Goal: Task Accomplishment & Management: Complete application form

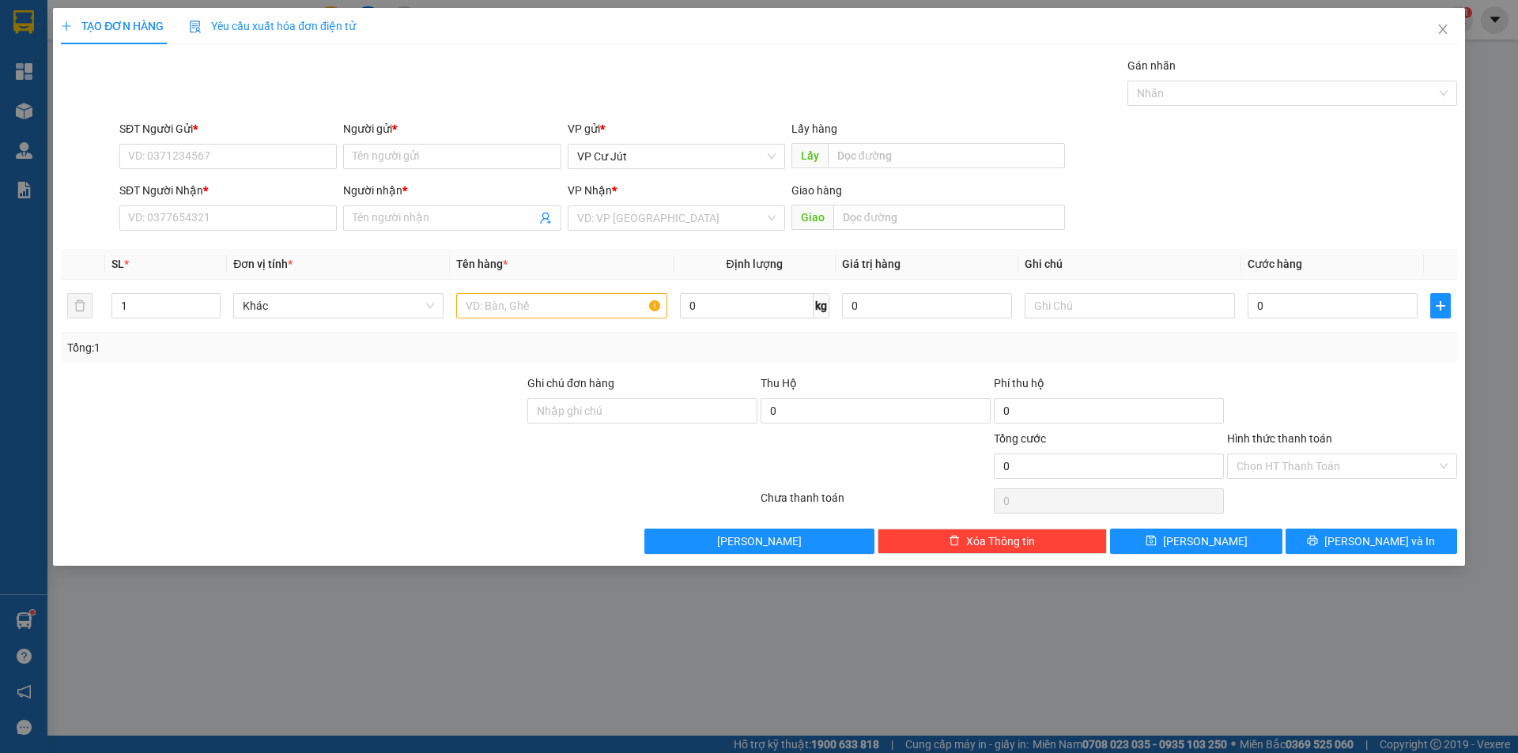
click at [224, 141] on div "SĐT Người Gửi *" at bounding box center [227, 132] width 217 height 24
click at [227, 152] on input "SĐT Người Gửi *" at bounding box center [227, 156] width 217 height 25
click at [221, 175] on div "0964404148 - [PERSON_NAME]" at bounding box center [227, 187] width 217 height 25
type input "0964404148"
type input "C Huyền"
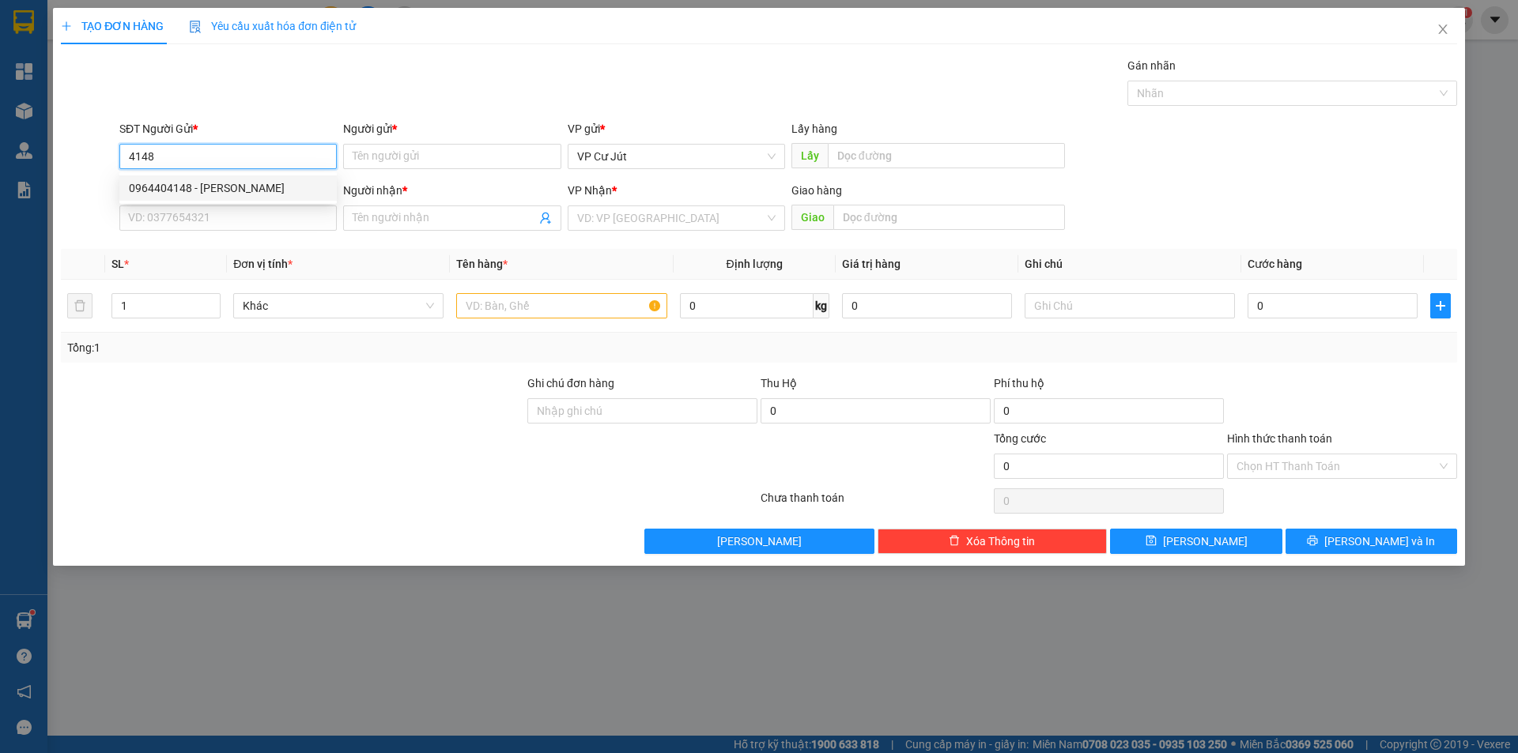
type input "0964404148"
type input "C Huyền"
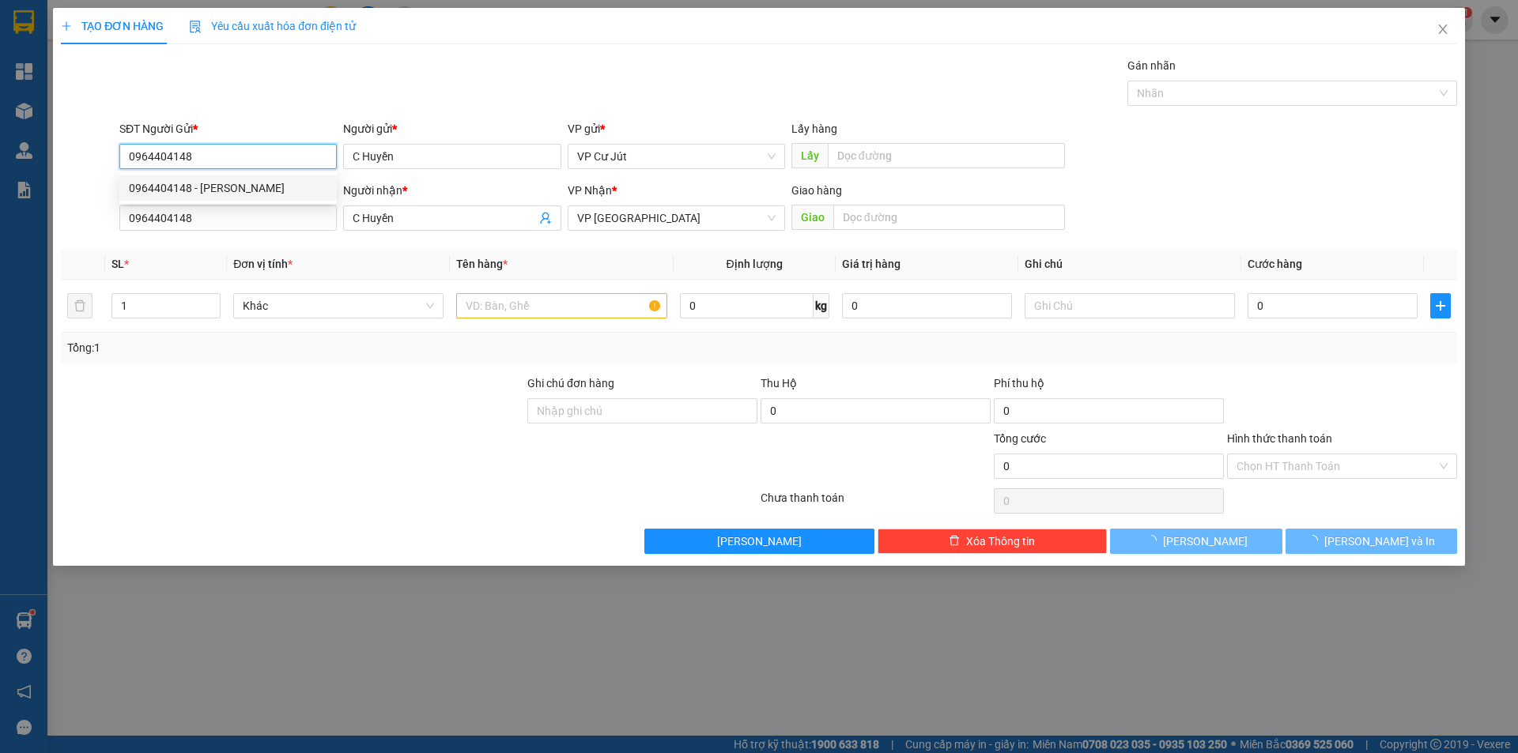
type input "30.000"
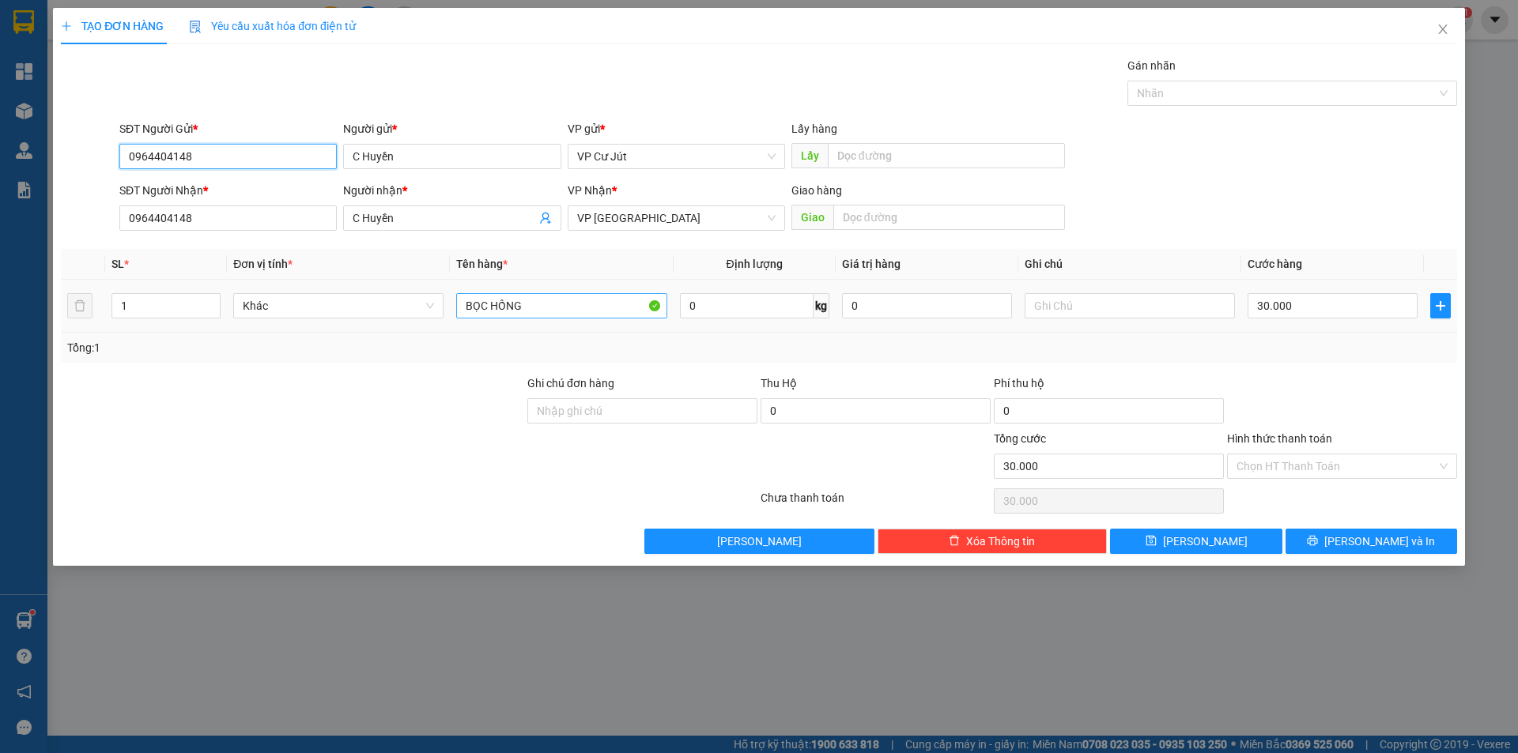
type input "0964404148"
drag, startPoint x: 566, startPoint y: 304, endPoint x: 443, endPoint y: 315, distance: 123.1
click at [443, 315] on tr "1 Khác BỌC HỒNG 0 kg 0 30.000" at bounding box center [759, 306] width 1396 height 53
type input "c"
type input "CỤC ĐEN"
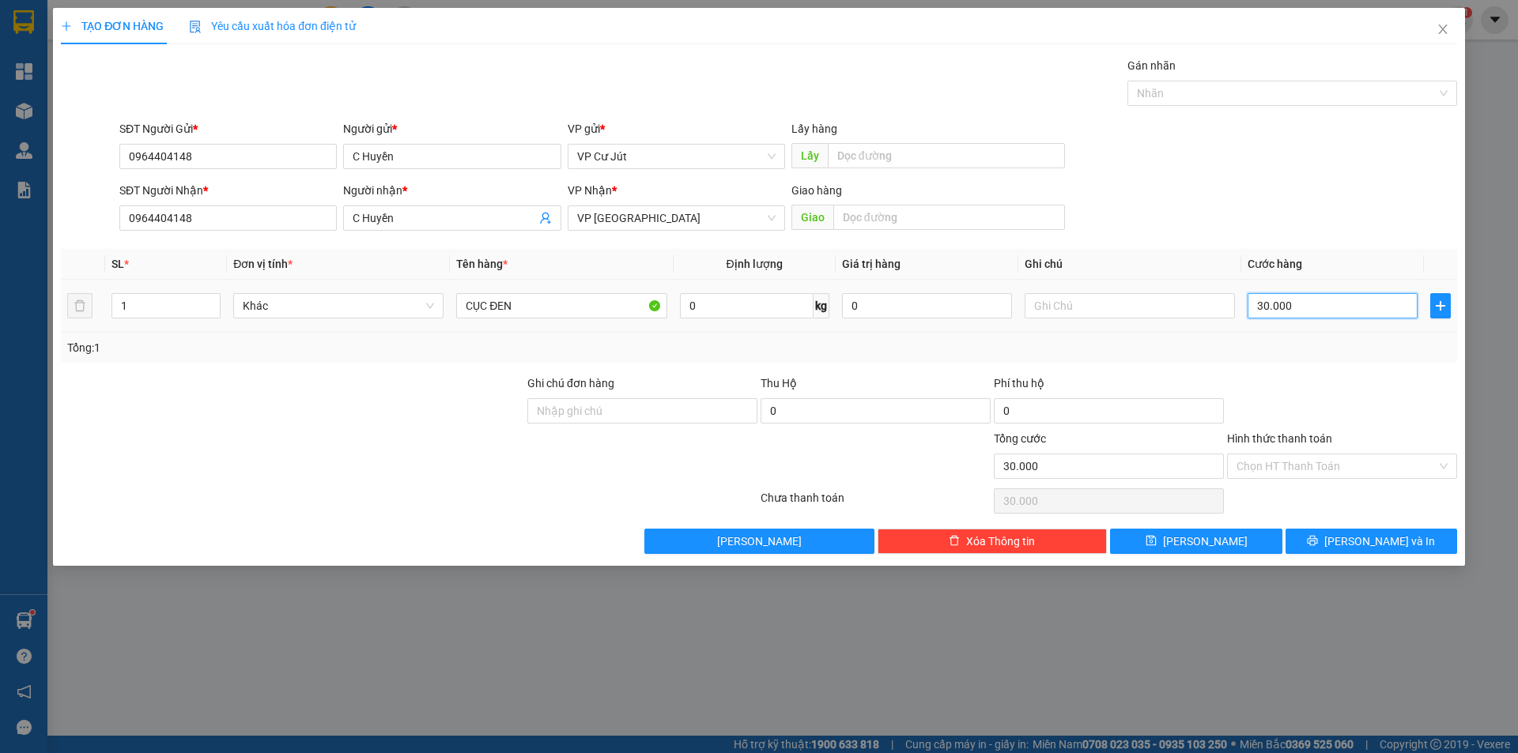
click at [1304, 311] on input "30.000" at bounding box center [1332, 305] width 170 height 25
type input "0"
type input "50"
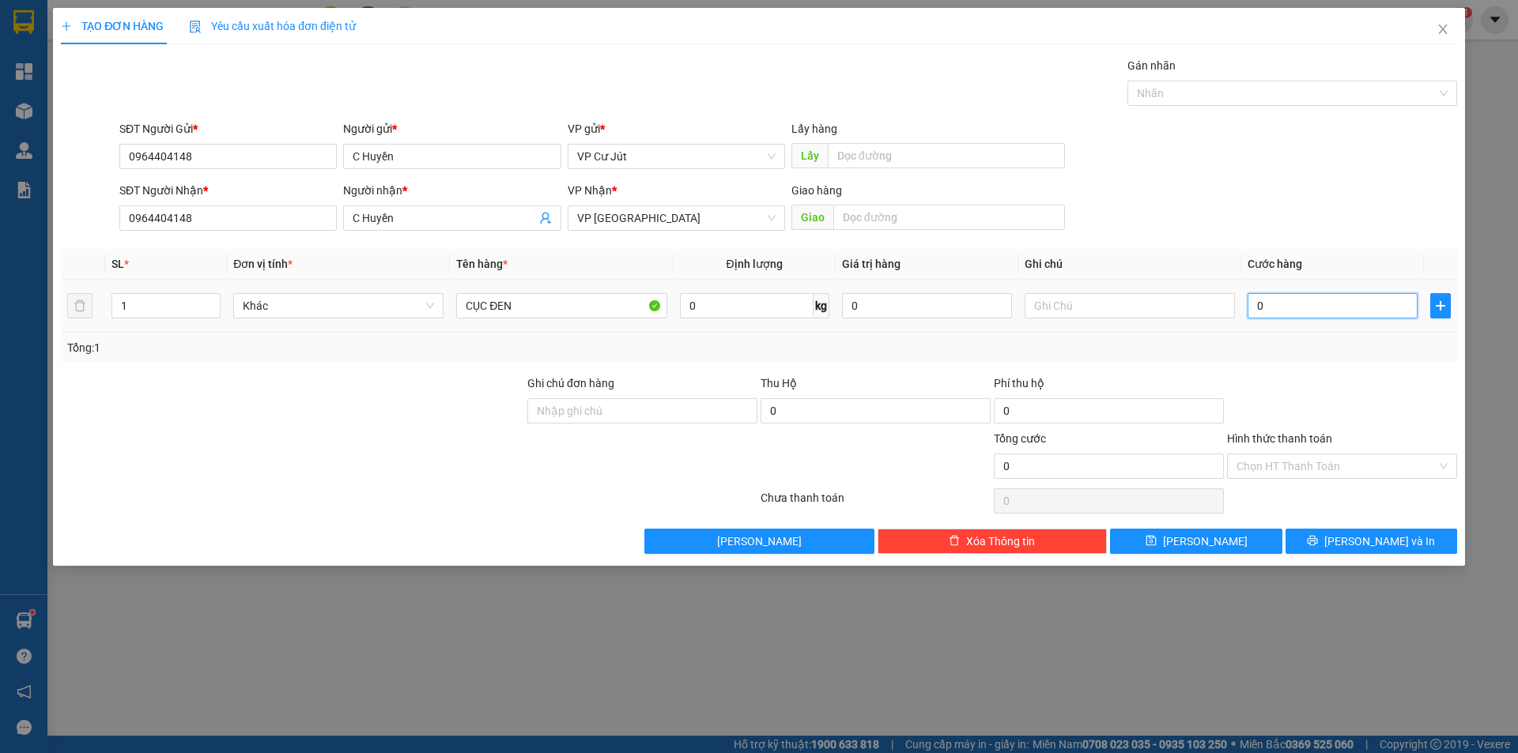
type input "50"
type input "500"
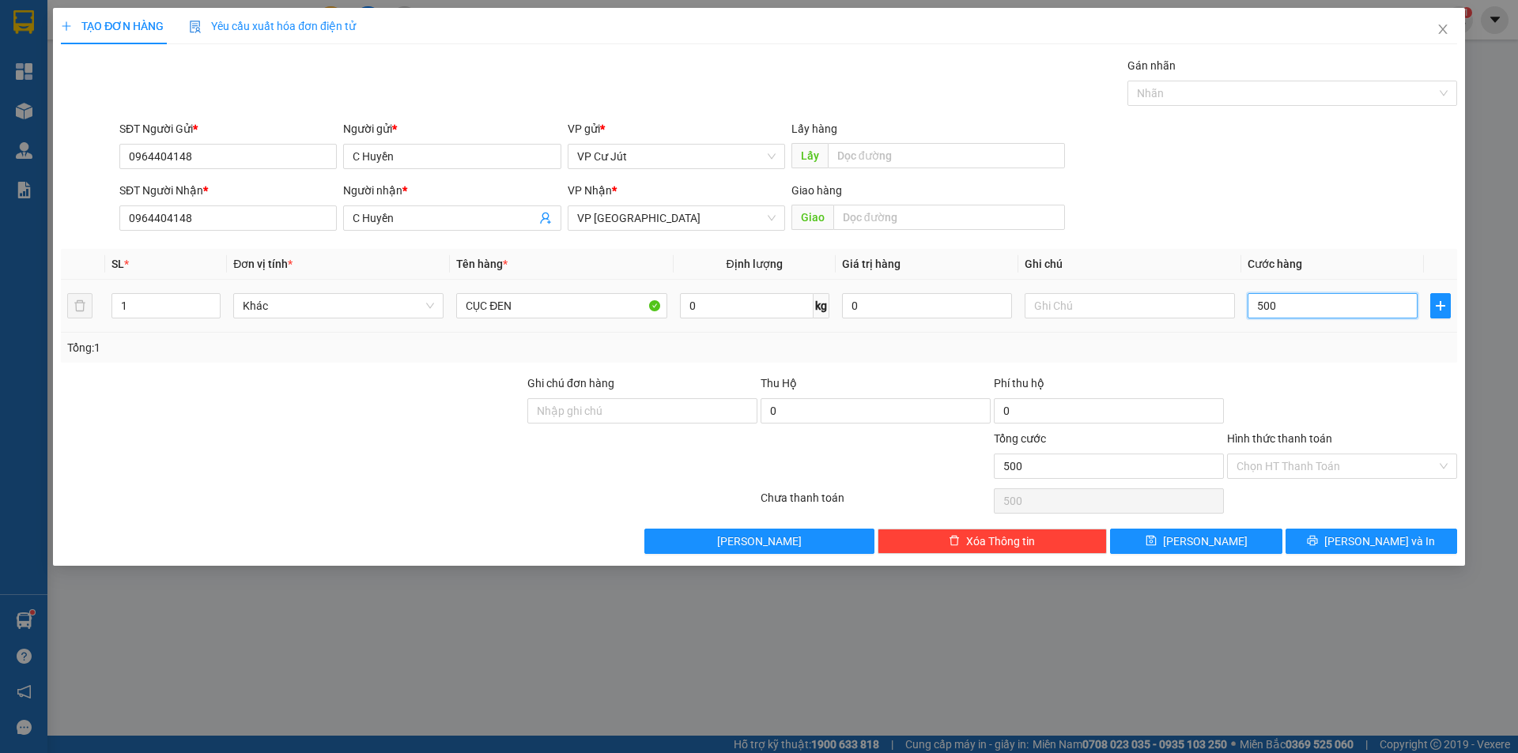
type input "5.000"
type input "50.000"
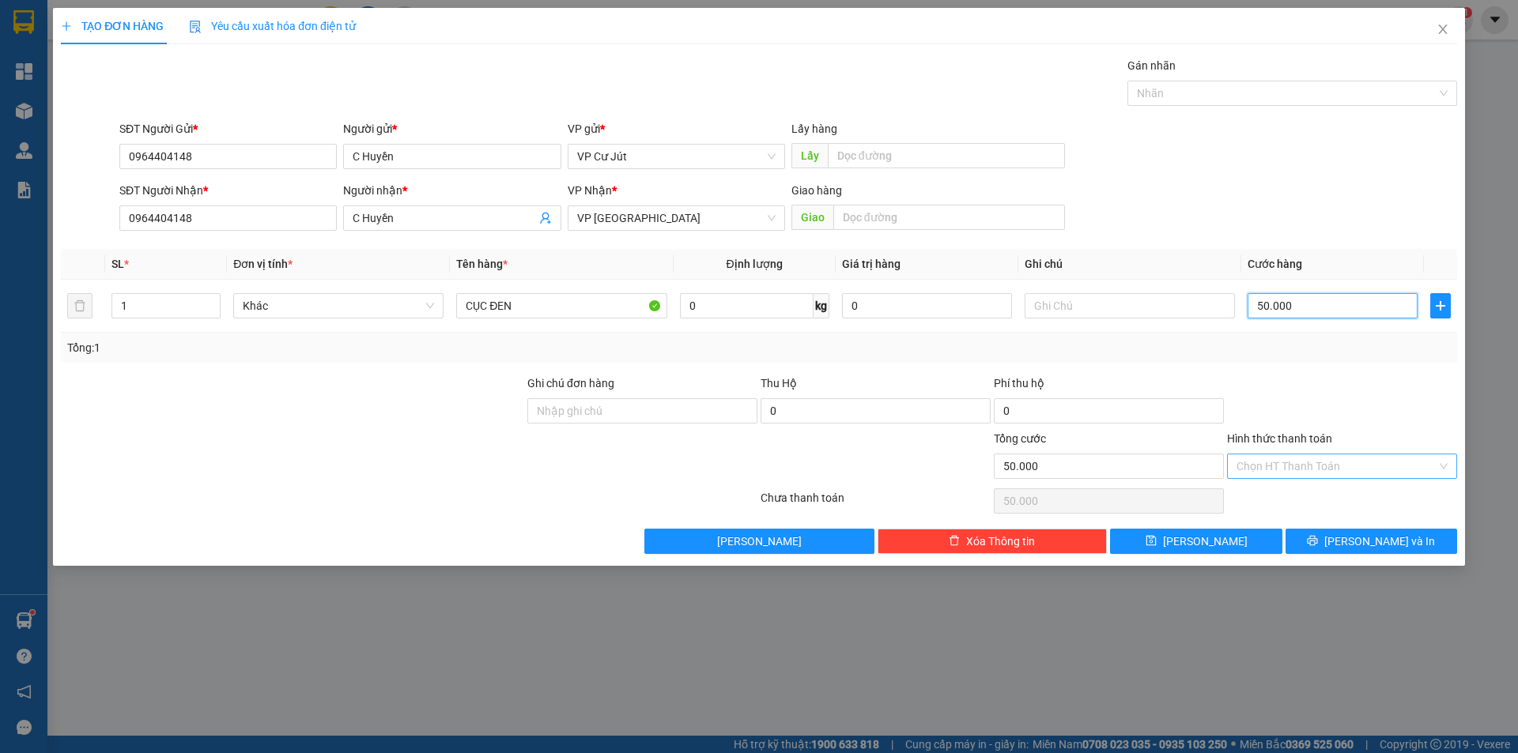
type input "50.000"
click at [1288, 467] on input "Hình thức thanh toán" at bounding box center [1336, 467] width 200 height 24
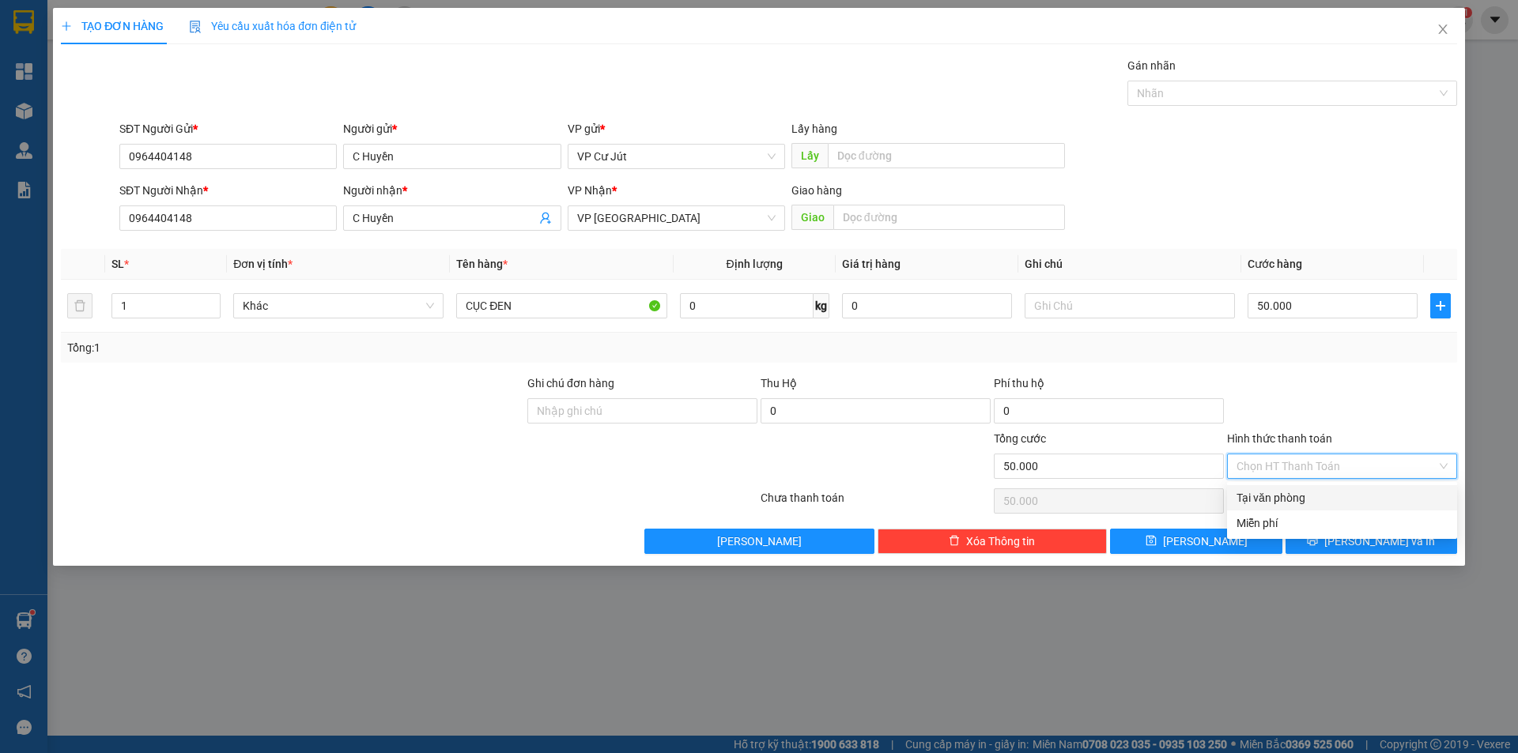
click at [1289, 494] on div "Tại văn phòng" at bounding box center [1341, 497] width 211 height 17
type input "0"
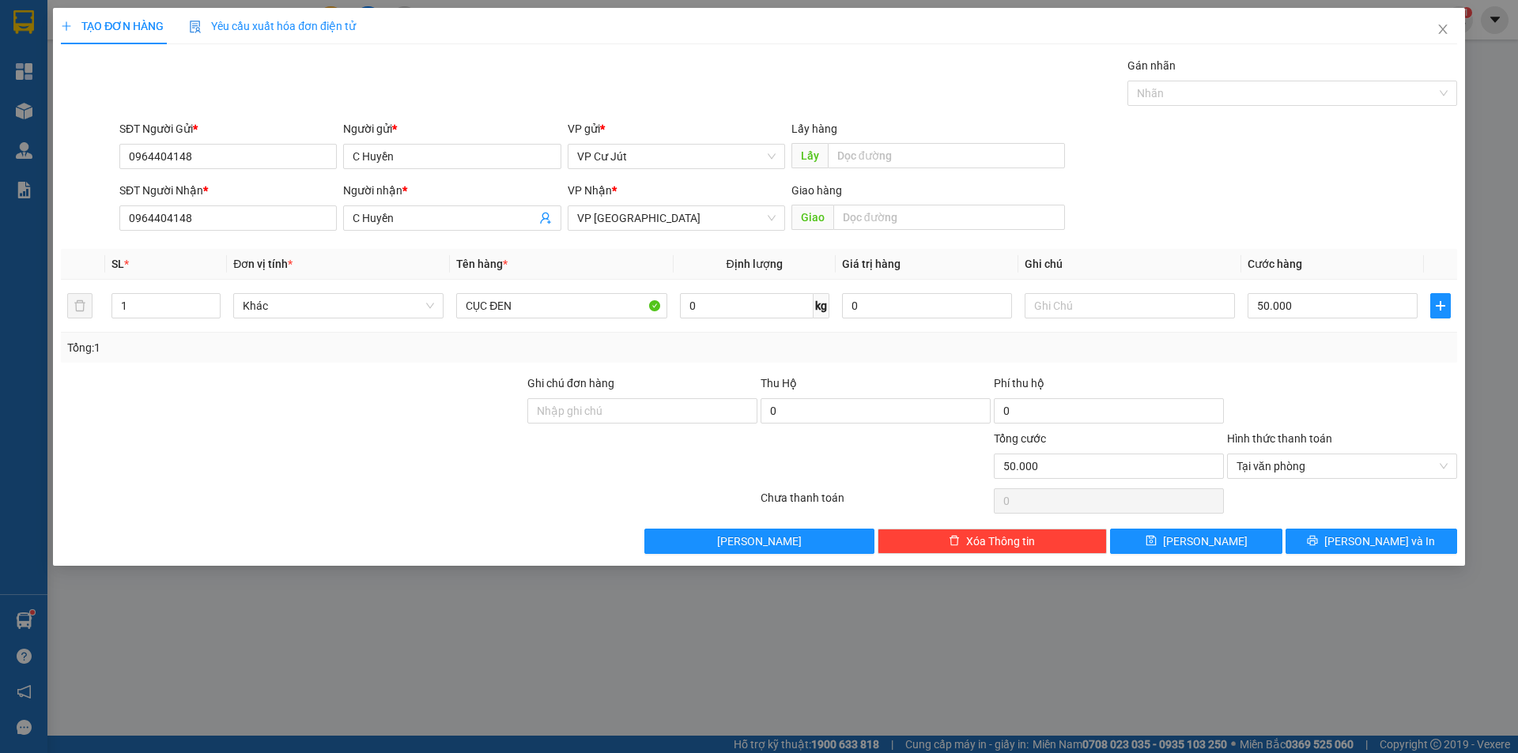
drag, startPoint x: 1317, startPoint y: 411, endPoint x: 1327, endPoint y: 499, distance: 88.3
click at [1318, 410] on div at bounding box center [1341, 402] width 233 height 55
click at [1318, 540] on icon "printer" at bounding box center [1312, 540] width 11 height 11
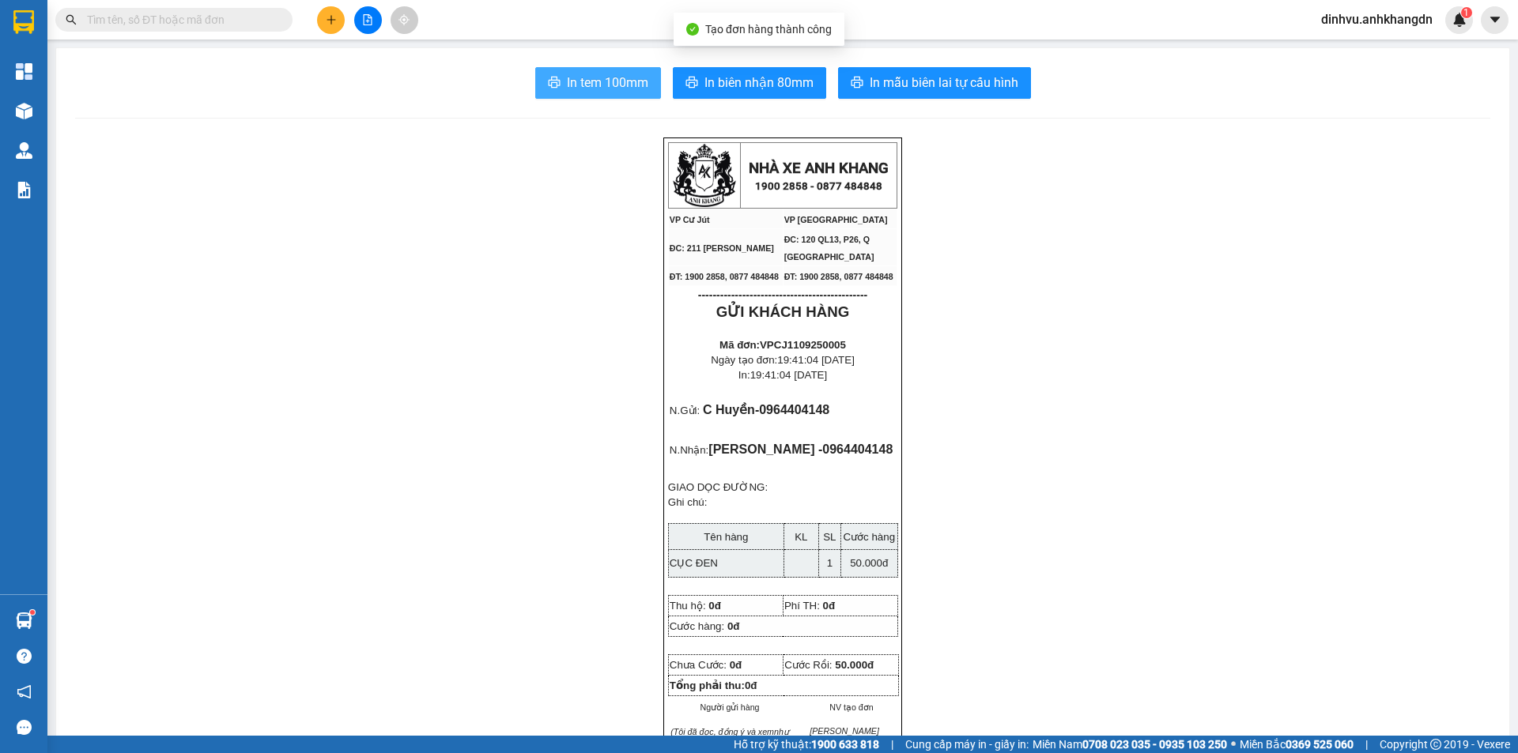
click at [596, 77] on span "In tem 100mm" at bounding box center [607, 83] width 81 height 20
